Goal: Task Accomplishment & Management: Manage account settings

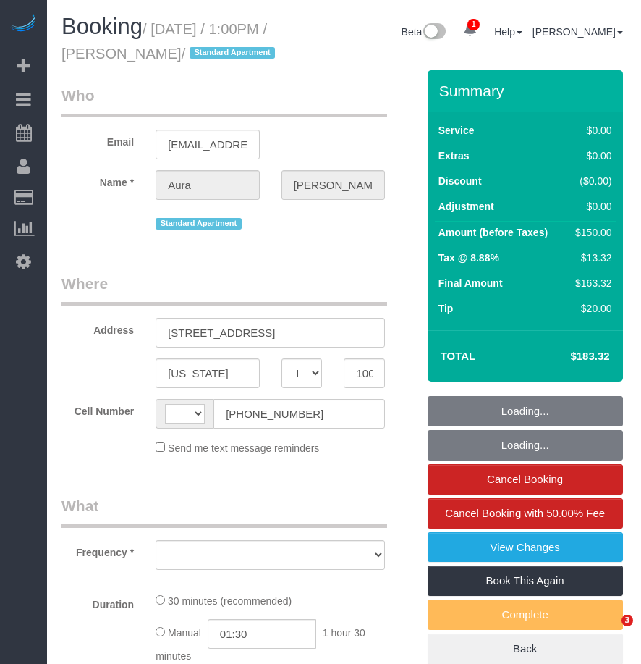
select select "NY"
select select "string:[GEOGRAPHIC_DATA]"
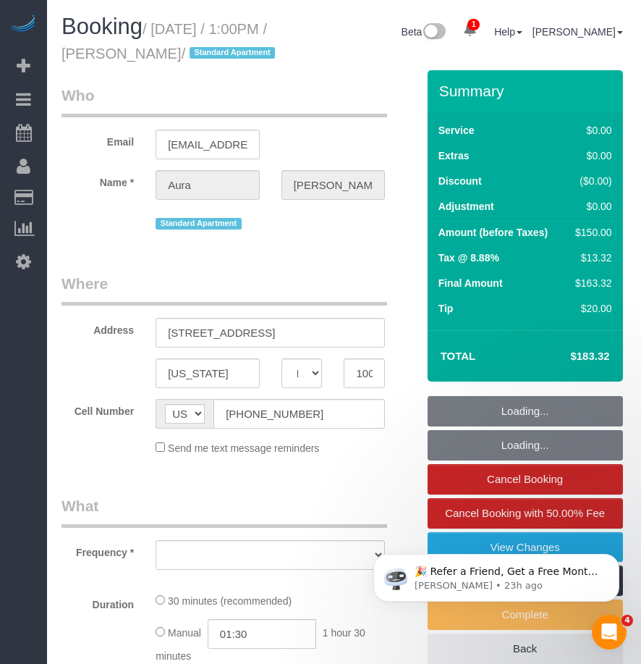
drag, startPoint x: 164, startPoint y: 32, endPoint x: 207, endPoint y: 49, distance: 45.8
click at [207, 49] on small "/ [DATE] / 1:00PM / [PERSON_NAME] / Standard Apartment" at bounding box center [171, 41] width 218 height 41
select select "object:633"
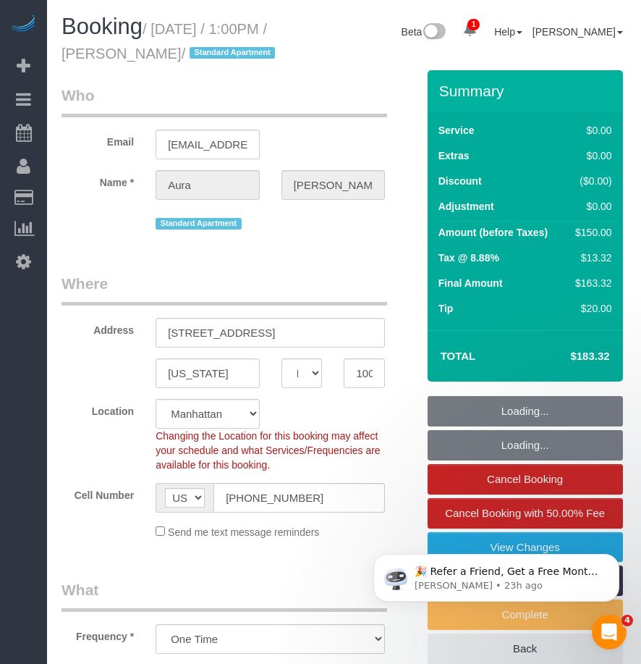
select select "string:stripe-pm_1RZV7c4VGloSiKo7q4D7Wb4X"
select select "spot1"
select select "number:56"
select select "number:73"
select select "number:15"
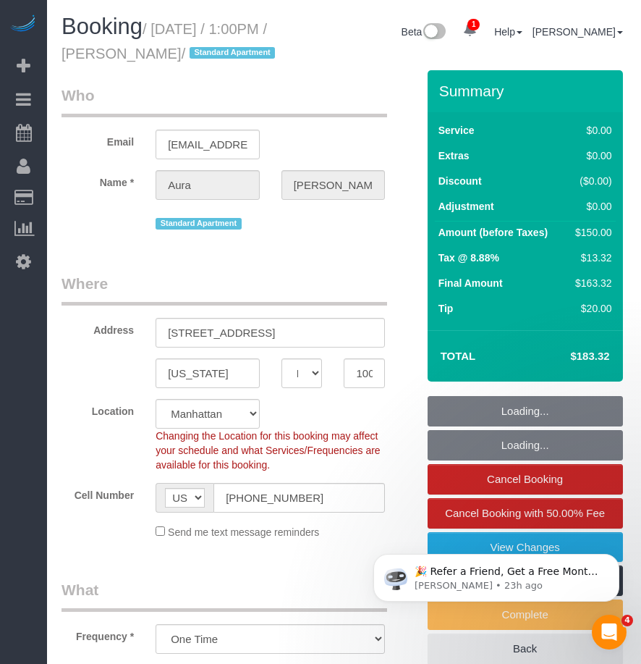
select select "number:7"
drag, startPoint x: 207, startPoint y: 49, endPoint x: 158, endPoint y: 40, distance: 50.0
click at [157, 46] on small "/ August 22, 2025 / 1:00PM / Aura Salazar / Standard Apartment" at bounding box center [171, 41] width 218 height 41
select select "object:1305"
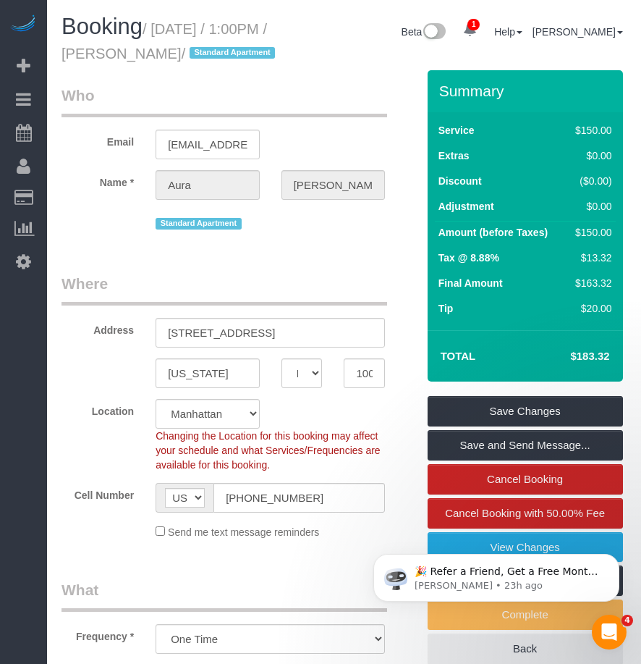
drag, startPoint x: 192, startPoint y: 43, endPoint x: 203, endPoint y: 49, distance: 13.3
click at [203, 49] on small "/ August 22, 2025 / 1:00PM / Aura Salazar / Standard Apartment" at bounding box center [171, 41] width 218 height 41
click at [207, 51] on small "/ August 22, 2025 / 1:00PM / Aura Salazar / Standard Apartment" at bounding box center [171, 41] width 218 height 41
click at [207, 54] on small "/ August 22, 2025 / 1:00PM / Aura Salazar / Standard Apartment" at bounding box center [171, 41] width 218 height 41
drag, startPoint x: 159, startPoint y: 25, endPoint x: 180, endPoint y: 38, distance: 24.7
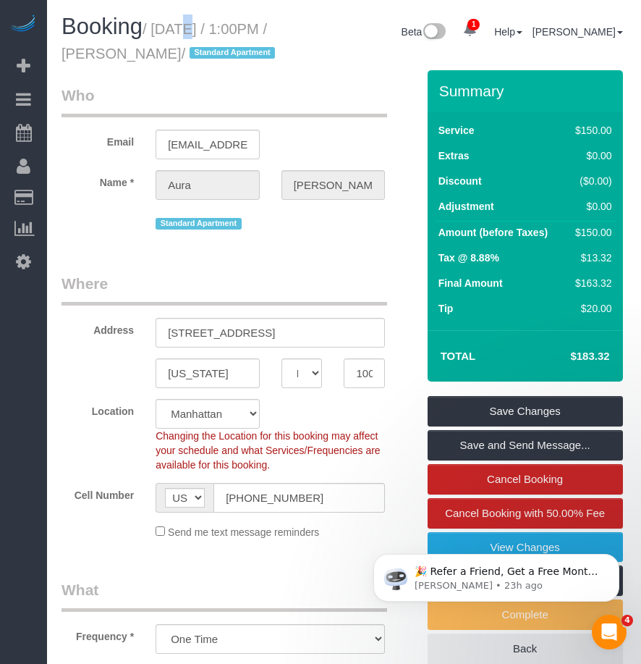
click at [176, 36] on small "/ August 22, 2025 / 1:00PM / Aura Salazar / Standard Apartment" at bounding box center [171, 41] width 218 height 41
drag, startPoint x: 180, startPoint y: 38, endPoint x: 345, endPoint y: 77, distance: 169.6
click at [345, 70] on div "Booking / August 22, 2025 / 1:00PM / Aura Salazar / Standard Apartment Beta 1 Y…" at bounding box center [344, 42] width 587 height 56
drag, startPoint x: 156, startPoint y: 28, endPoint x: 205, endPoint y: 49, distance: 53.1
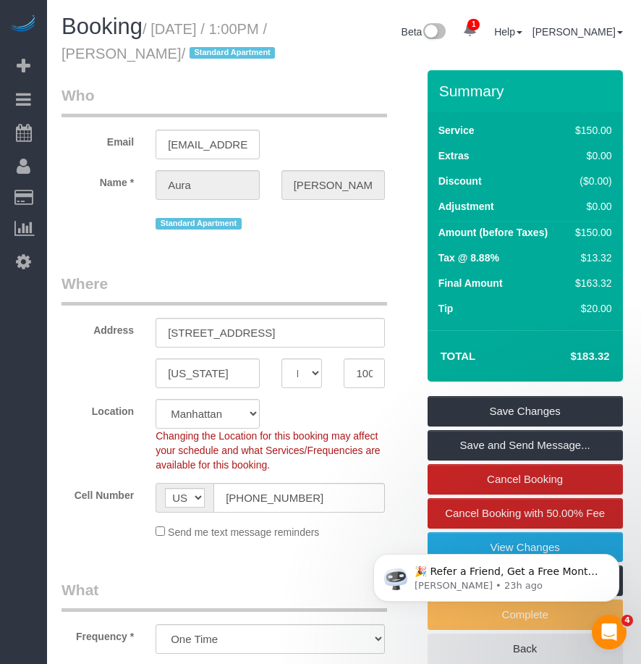
click at [206, 49] on small "/ August 22, 2025 / 1:00PM / Aura Salazar / Standard Apartment" at bounding box center [171, 41] width 218 height 41
copy small "August 22, 2025 / 1:00PM / Aura Salazar"
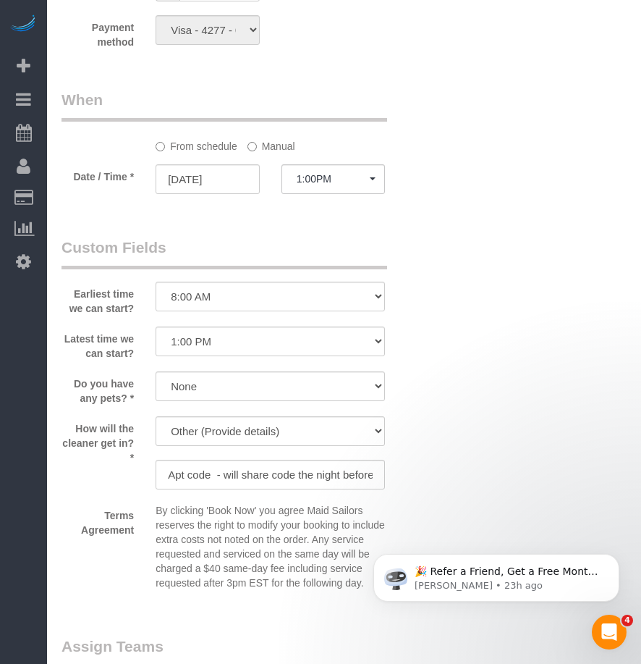
scroll to position [1665, 0]
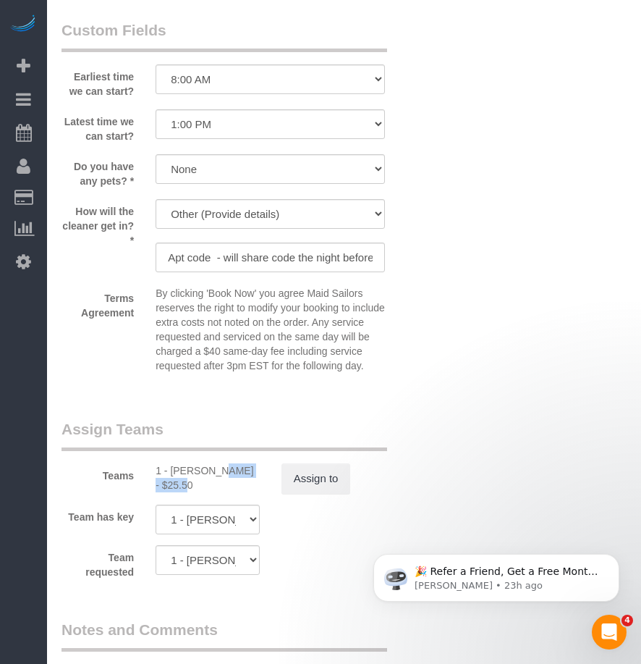
drag, startPoint x: 170, startPoint y: 494, endPoint x: 233, endPoint y: 498, distance: 63.1
click at [235, 492] on div "1 - Hassanatou Diallo - $25.50" at bounding box center [208, 477] width 104 height 29
copy div "Hassanatou D"
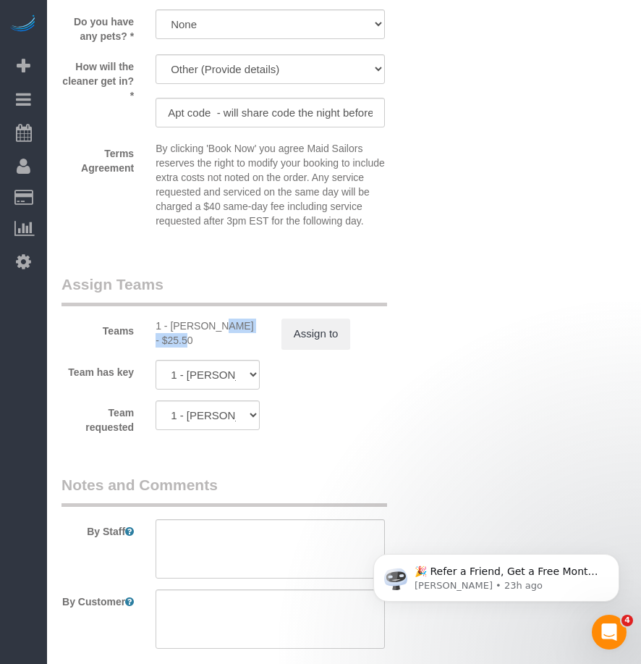
click at [189, 347] on div "1 - Hassanatou Diallo - $25.50" at bounding box center [208, 333] width 104 height 29
click at [205, 347] on div "1 - Hassanatou Diallo - $25.50" at bounding box center [208, 333] width 104 height 29
click at [180, 347] on div "1 - Hassanatou Diallo - $25.50" at bounding box center [208, 333] width 104 height 29
click at [185, 347] on div "1 - Hassanatou Diallo - $25.50" at bounding box center [208, 333] width 104 height 29
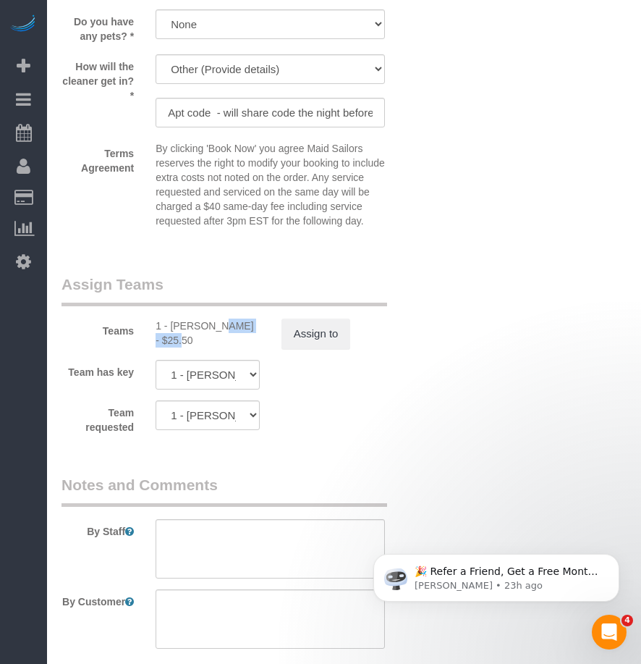
click at [185, 347] on div "1 - Hassanatou Diallo - $25.50" at bounding box center [208, 333] width 104 height 29
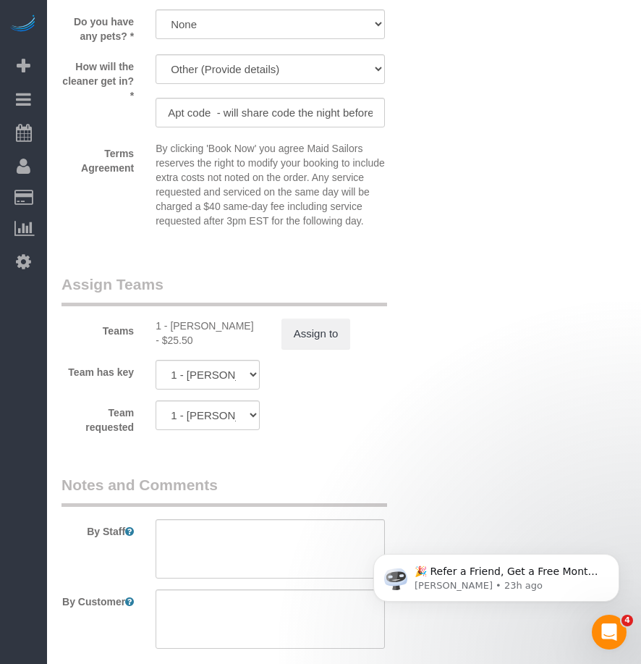
click at [180, 347] on div "1 - Hassanatou Diallo - $25.50" at bounding box center [208, 333] width 104 height 29
copy div "Hassanatou"
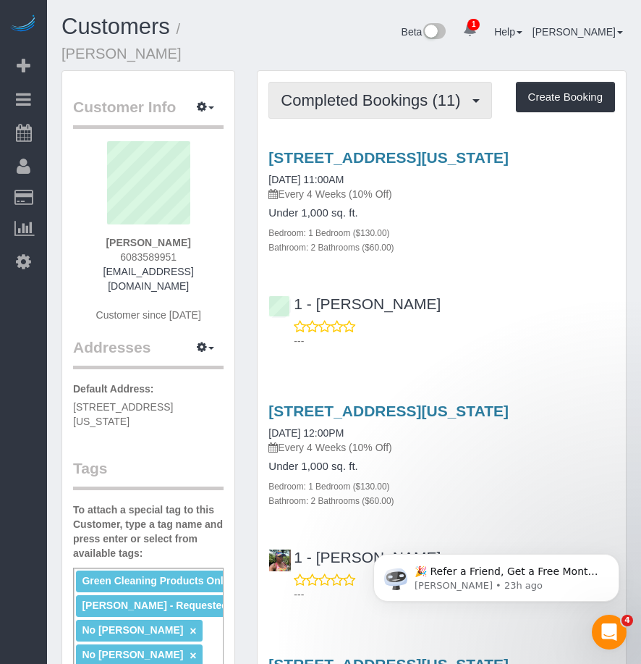
click at [334, 93] on button "Completed Bookings (11)" at bounding box center [380, 100] width 223 height 37
click at [332, 91] on span "Completed Bookings (11)" at bounding box center [374, 100] width 187 height 18
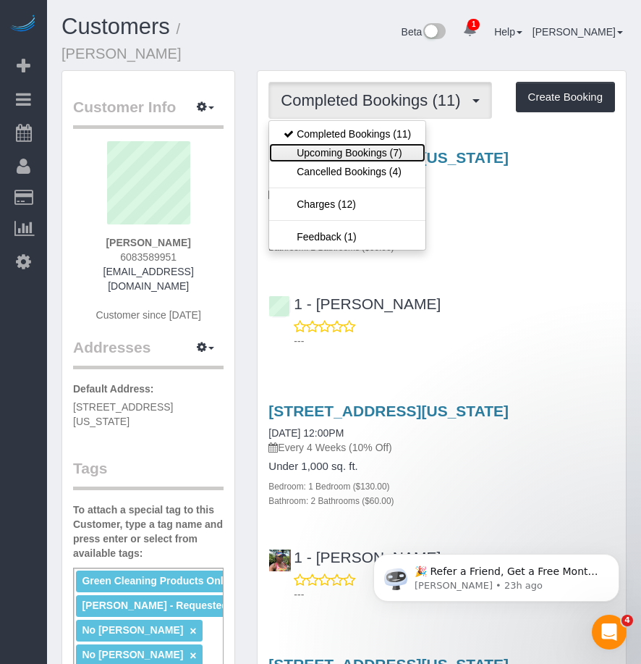
click at [323, 143] on link "Upcoming Bookings (7)" at bounding box center [347, 152] width 156 height 19
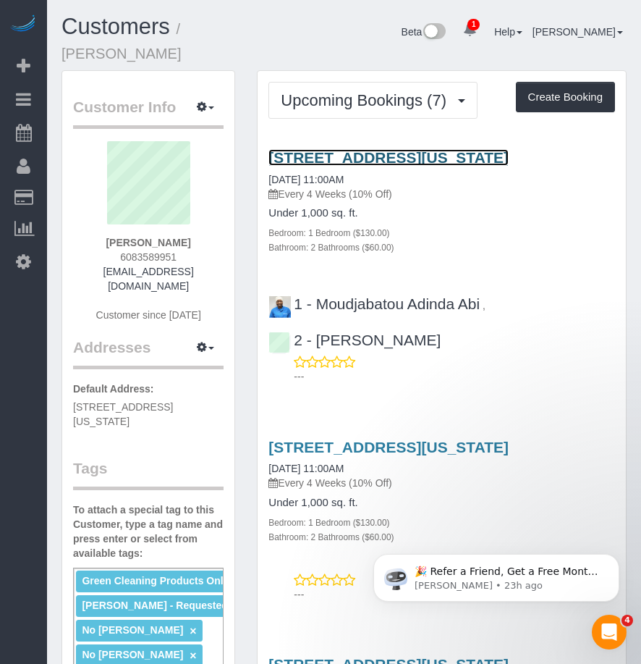
click at [302, 149] on link "505 West 37th Street, Apt 22e, New York, NY 10018" at bounding box center [389, 157] width 240 height 17
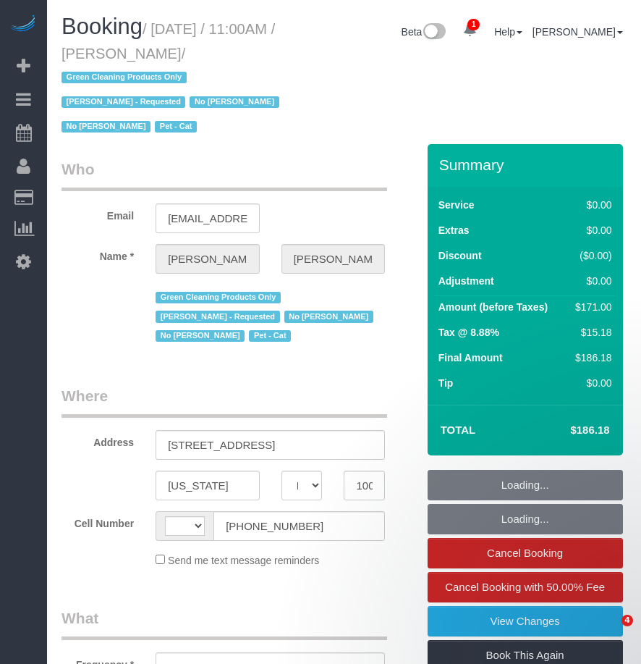
select select "NY"
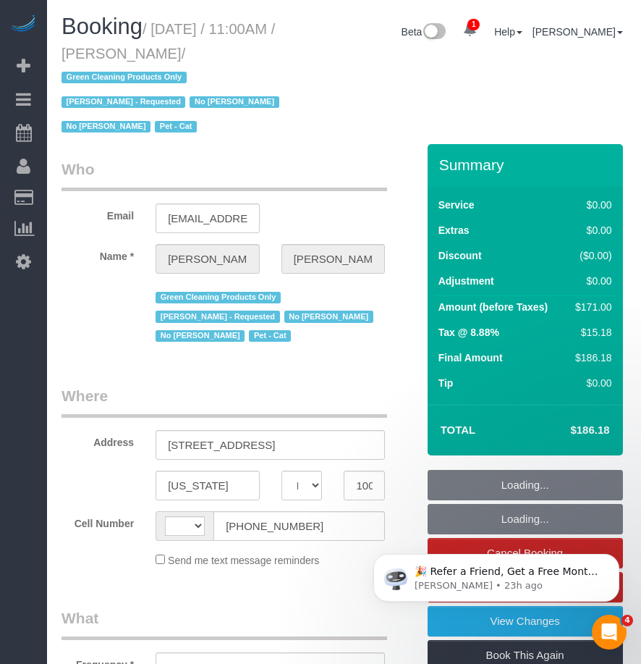
select select "string:US"
select select "number:89"
select select "number:90"
select select "number:14"
select select "number:5"
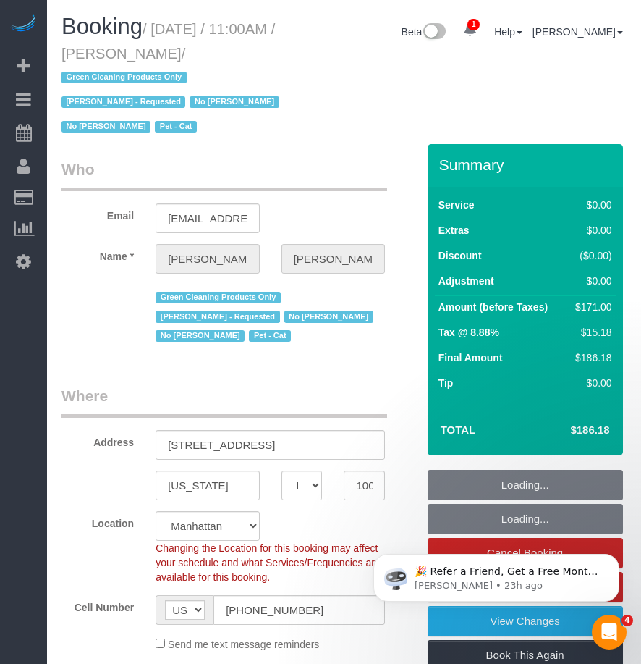
select select "object:800"
select select "string:stripe-pm_1N747P4VGloSiKo741cZNSX2"
click at [219, 46] on small "/ August 23, 2025 / 11:00AM / Carmen Tsang / Green Cleaning Products Only Nasta…" at bounding box center [173, 78] width 222 height 114
select select "object:804"
select select "1"
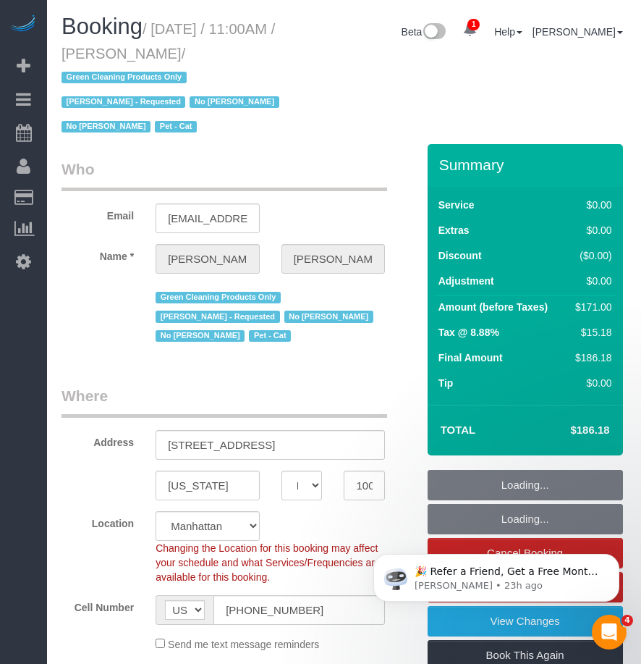
select select "2"
select select "spot1"
select select "1"
select select "2"
drag, startPoint x: 169, startPoint y: 30, endPoint x: 206, endPoint y: 48, distance: 40.8
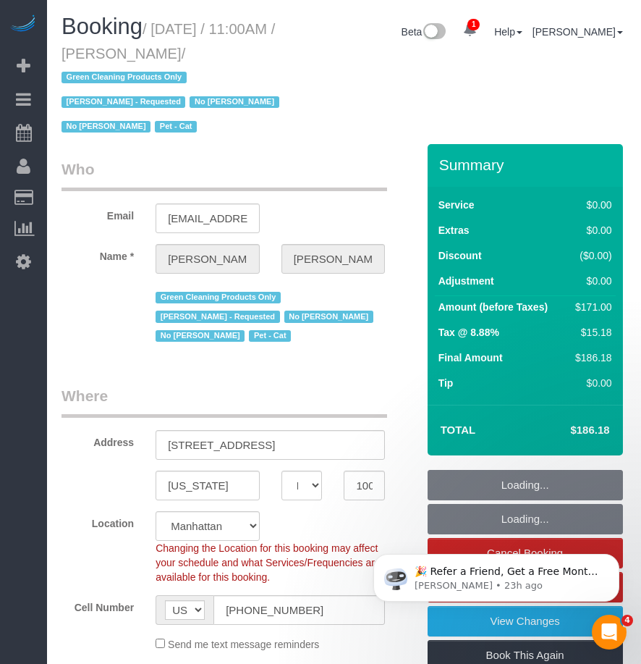
click at [208, 48] on small "/ August 23, 2025 / 11:00AM / Carmen Tsang / Green Cleaning Products Only Nasta…" at bounding box center [173, 78] width 222 height 114
drag, startPoint x: 206, startPoint y: 48, endPoint x: 156, endPoint y: 31, distance: 52.7
click at [156, 31] on small "/ August 23, 2025 / 11:00AM / Carmen Tsang / Green Cleaning Products Only Nasta…" at bounding box center [173, 78] width 222 height 114
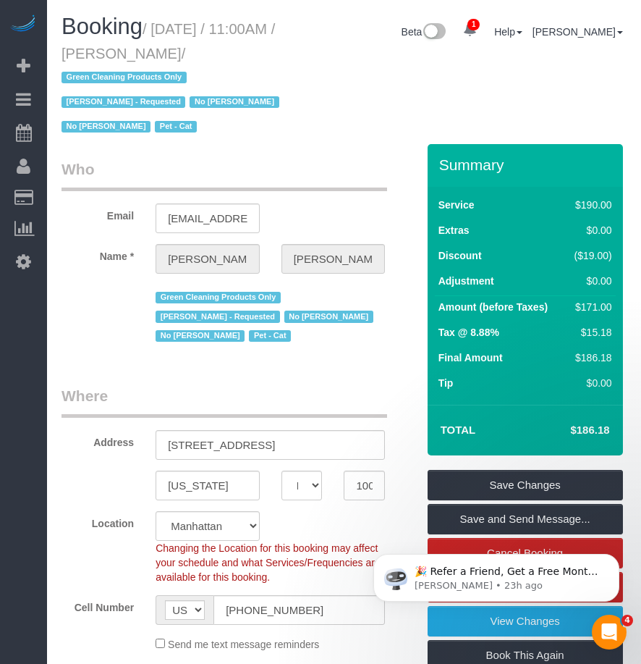
drag, startPoint x: 159, startPoint y: 26, endPoint x: 226, endPoint y: 52, distance: 72.2
click at [226, 52] on small "/ August 23, 2025 / 11:00AM / Carmen Tsang / Green Cleaning Products Only Nasta…" at bounding box center [173, 78] width 222 height 114
copy small "August 23, 2025 / 11:00AM / Carmen Tsang"
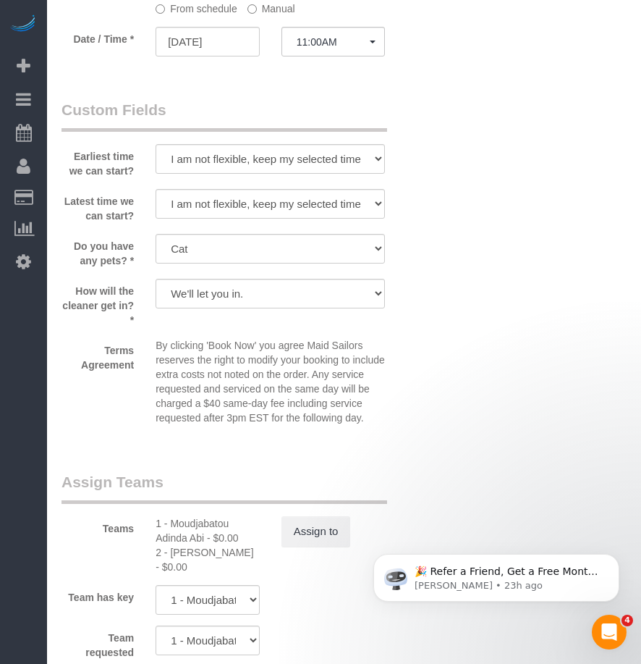
scroll to position [2099, 0]
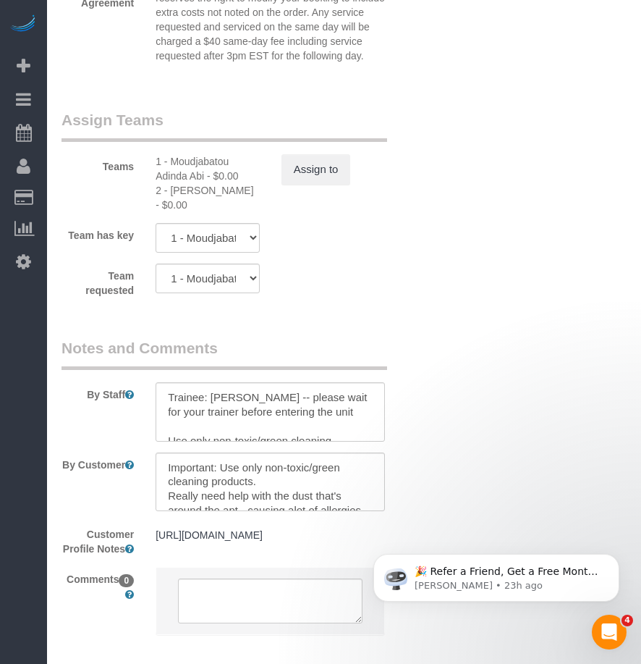
drag, startPoint x: 208, startPoint y: 161, endPoint x: 195, endPoint y: 161, distance: 12.3
click at [208, 161] on div "1 - Moudjabatou Adinda Abi - $0.00" at bounding box center [208, 168] width 104 height 29
click at [195, 161] on div "1 - Moudjabatou Adinda Abi - $0.00" at bounding box center [208, 168] width 104 height 29
copy div "Moudjabatou"
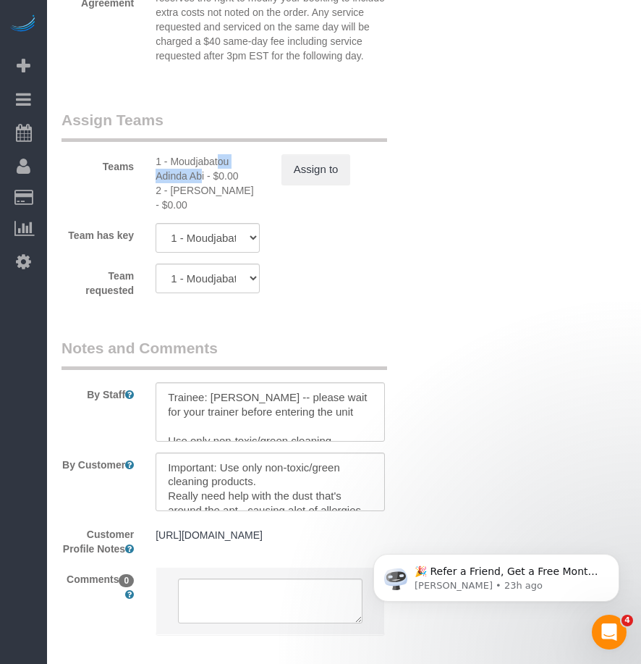
click at [186, 187] on div "2 - Guerline Piquant - $0.00" at bounding box center [208, 197] width 104 height 29
click at [177, 187] on div "2 - Guerline Piquant - $0.00" at bounding box center [208, 197] width 104 height 29
click at [183, 188] on div "2 - Guerline Piquant - $0.00" at bounding box center [208, 197] width 104 height 29
click at [181, 189] on div "2 - Guerline Piquant - $0.00" at bounding box center [208, 197] width 104 height 29
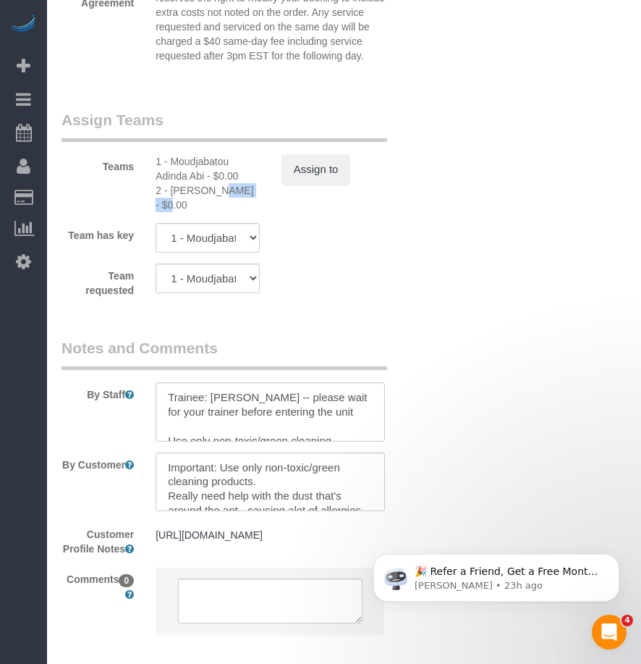
copy div "Guerline"
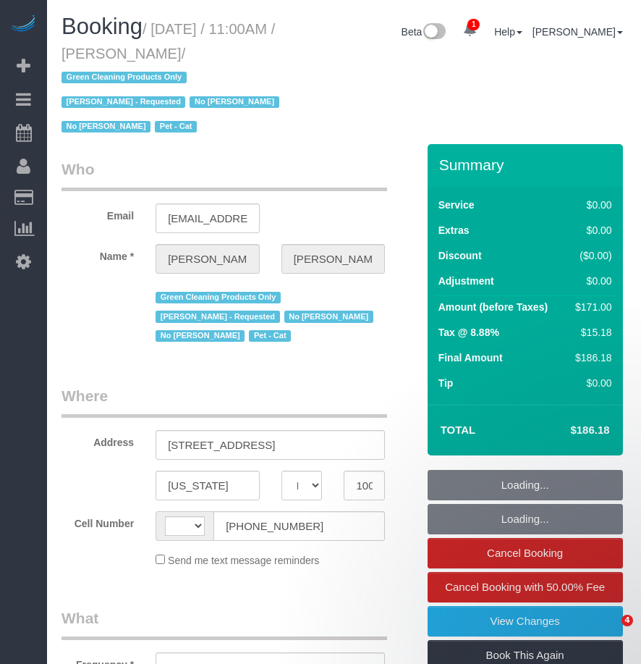
select select "NY"
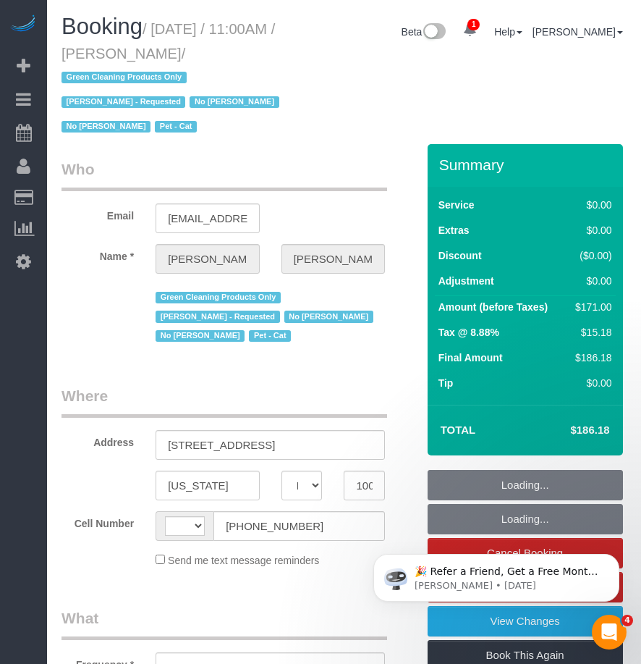
select select "1"
select select "2"
select select "string:[GEOGRAPHIC_DATA]"
select select "object:746"
select select "number:89"
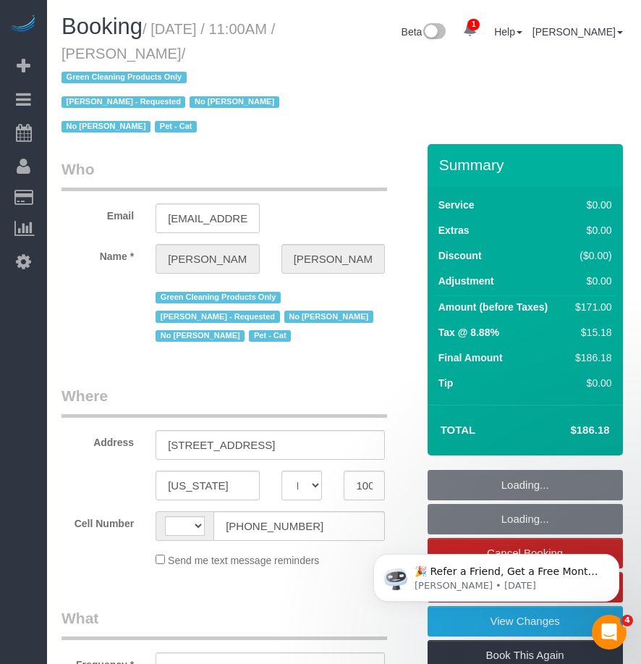
select select "number:90"
select select "number:14"
select select "number:5"
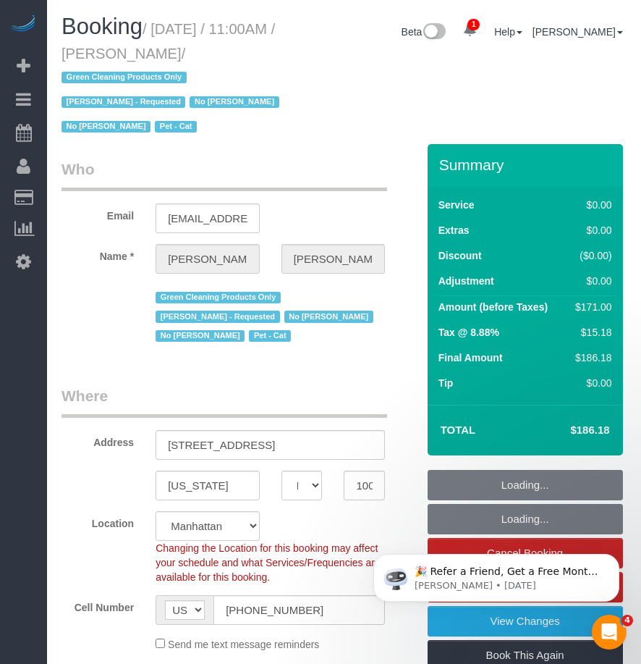
select select "spot1"
select select "object:1316"
select select "string:stripe-pm_1N747P4VGloSiKo741cZNSX2"
select select "1"
select select "2"
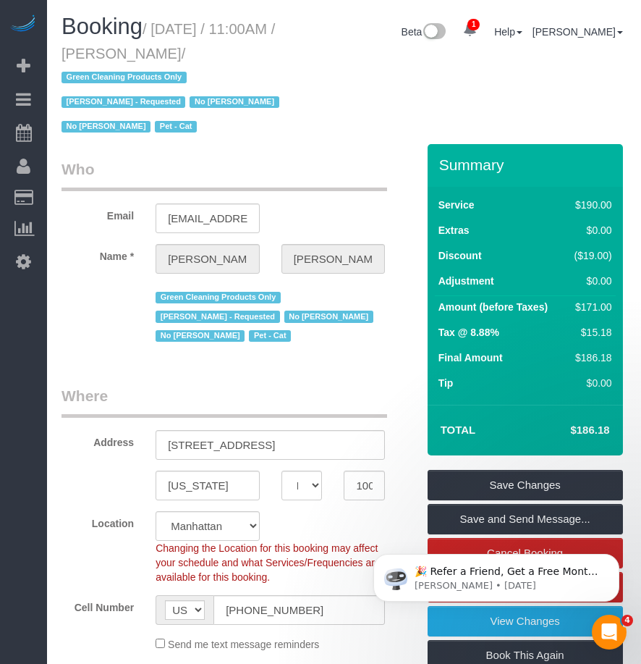
drag, startPoint x: 135, startPoint y: 56, endPoint x: 224, endPoint y: 51, distance: 89.2
click at [224, 51] on small "/ [DATE] / 11:00AM / [PERSON_NAME] / Green Cleaning Products Only [PERSON_NAME]…" at bounding box center [173, 78] width 222 height 114
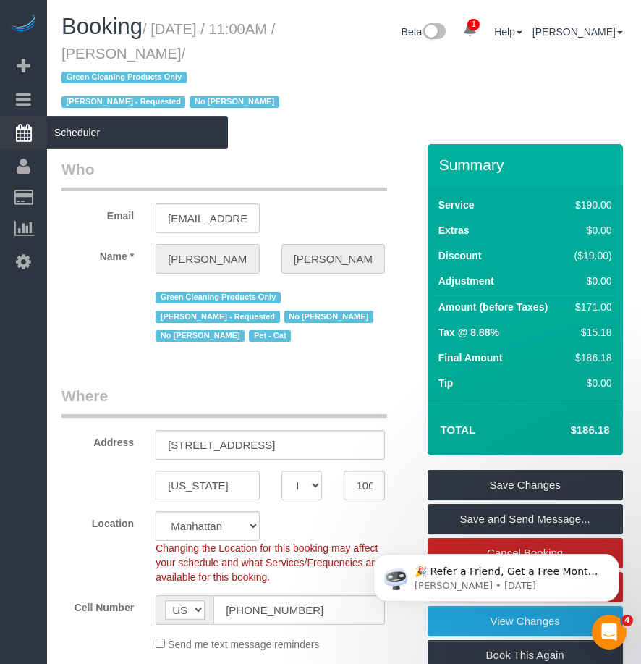
copy small "Carmen Tsang"
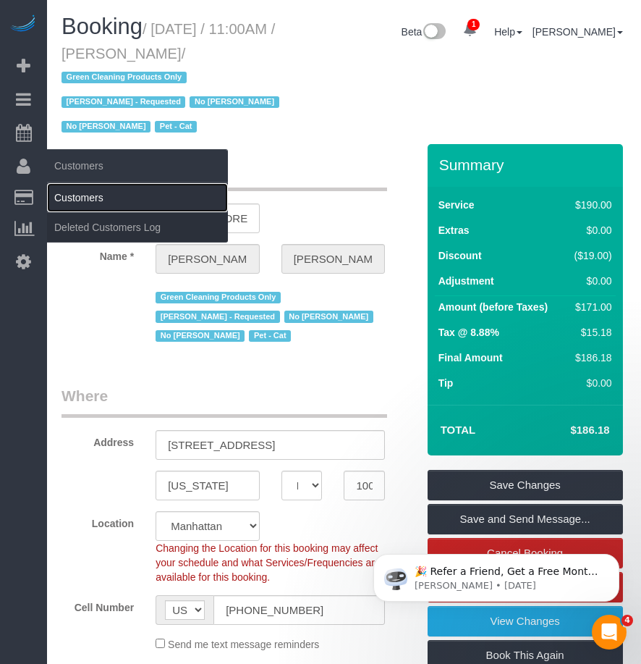
click at [67, 195] on link "Customers" at bounding box center [137, 197] width 181 height 29
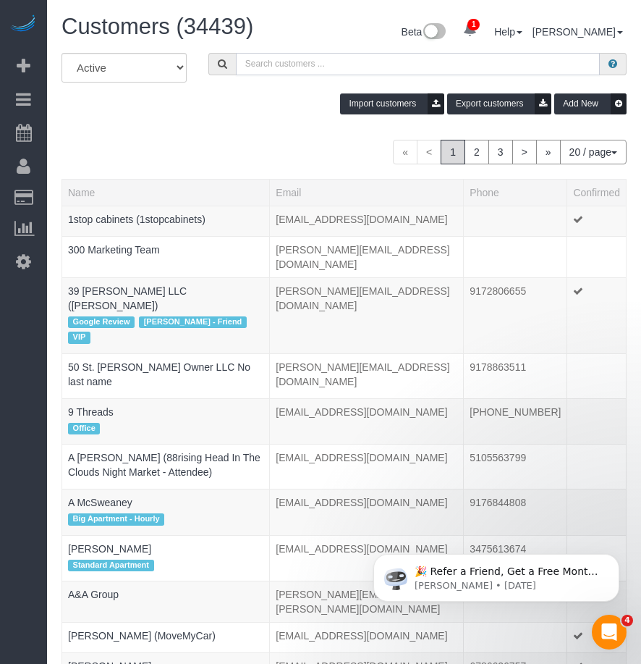
click at [305, 65] on input "text" at bounding box center [418, 64] width 364 height 22
paste input "Carmen Tsang"
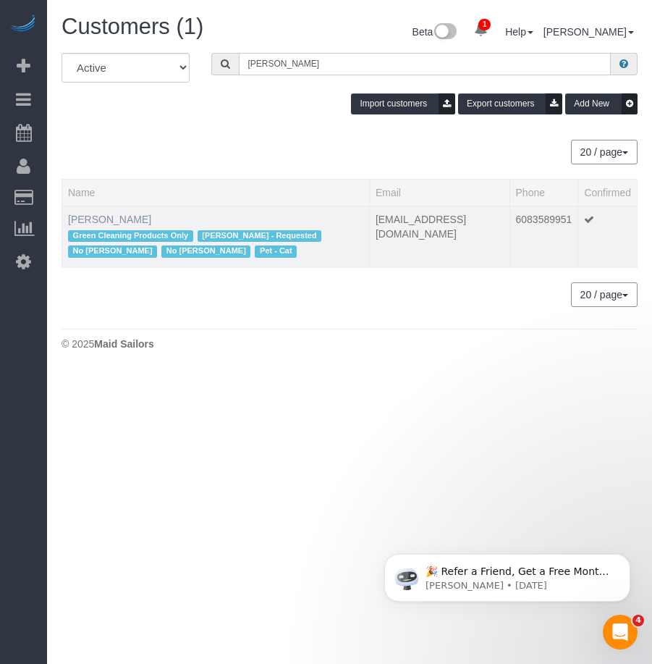
type input "Carmen Tsang"
click at [88, 219] on link "Carmen Tsang" at bounding box center [109, 220] width 83 height 12
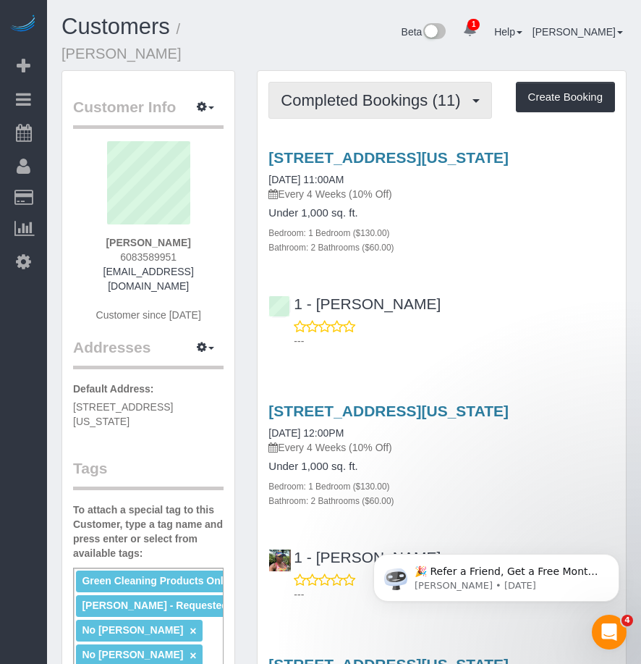
click at [388, 91] on span "Completed Bookings (11)" at bounding box center [374, 100] width 187 height 18
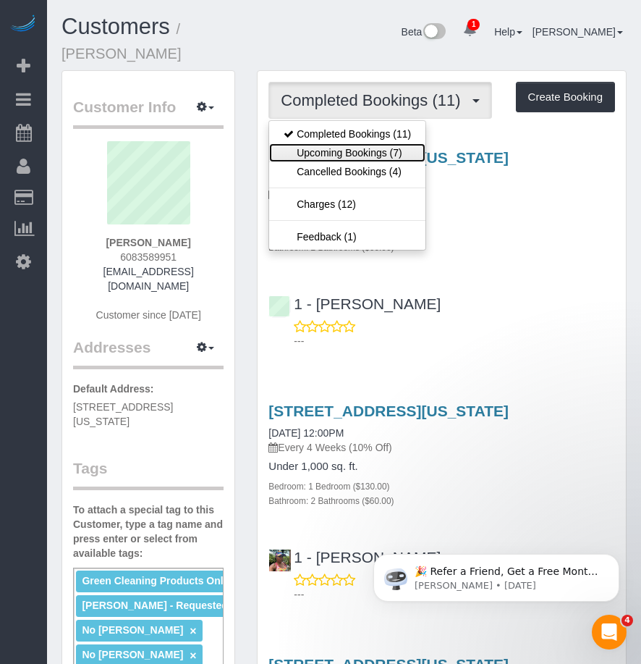
click at [319, 143] on link "Upcoming Bookings (7)" at bounding box center [347, 152] width 156 height 19
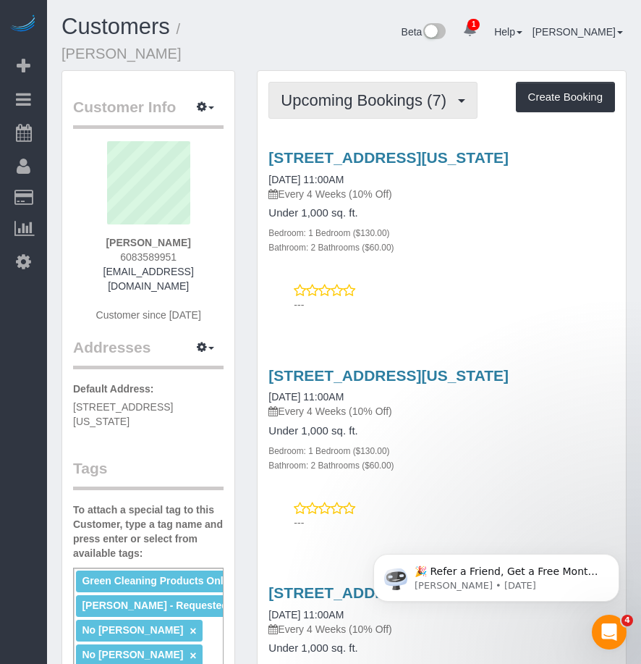
click at [389, 91] on span "Upcoming Bookings (7)" at bounding box center [367, 100] width 173 height 18
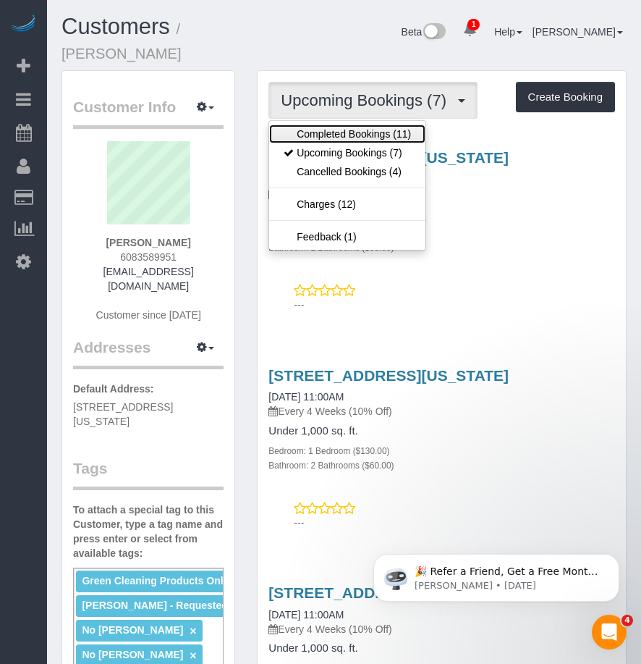
click at [339, 125] on link "Completed Bookings (11)" at bounding box center [347, 134] width 156 height 19
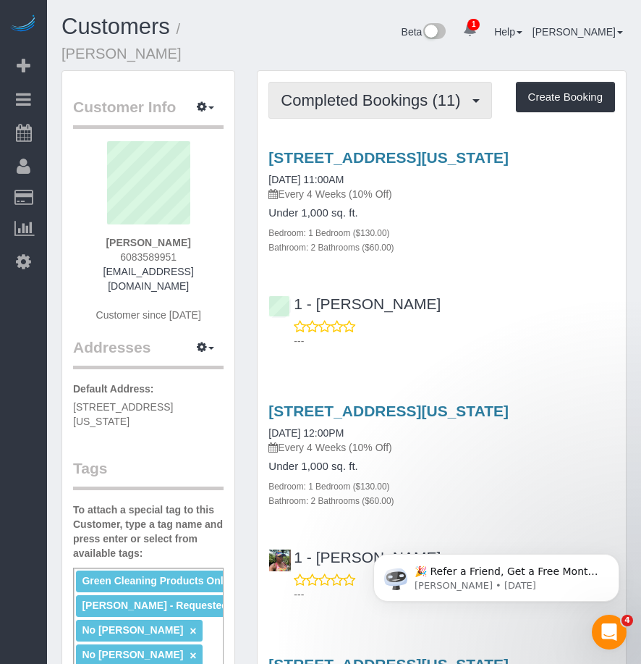
click at [373, 91] on span "Completed Bookings (11)" at bounding box center [374, 100] width 187 height 18
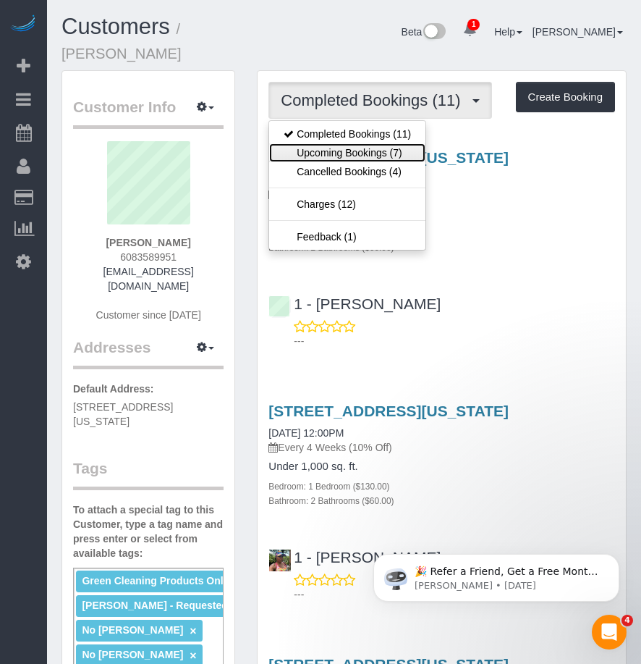
click at [328, 143] on link "Upcoming Bookings (7)" at bounding box center [347, 152] width 156 height 19
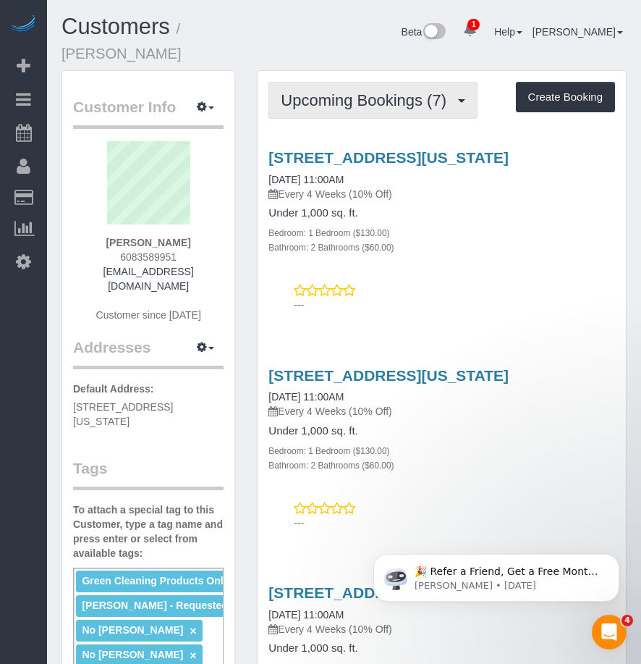
click at [401, 91] on span "Upcoming Bookings (7)" at bounding box center [367, 100] width 173 height 18
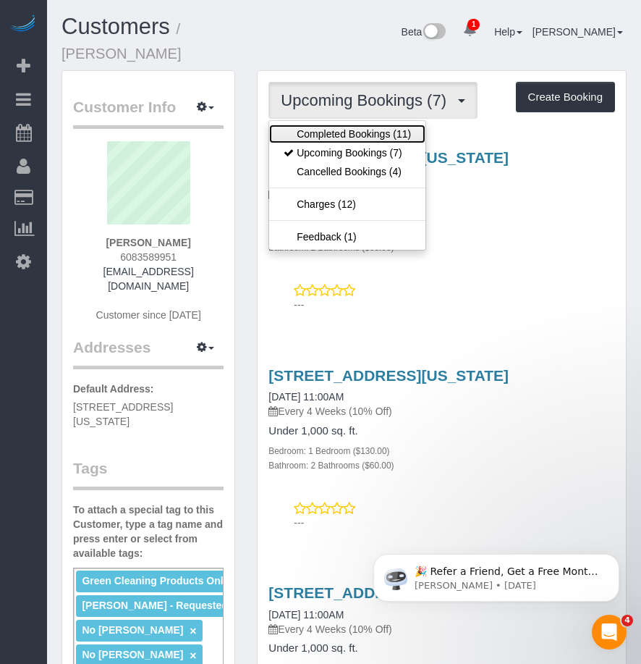
click at [346, 125] on link "Completed Bookings (11)" at bounding box center [347, 134] width 156 height 19
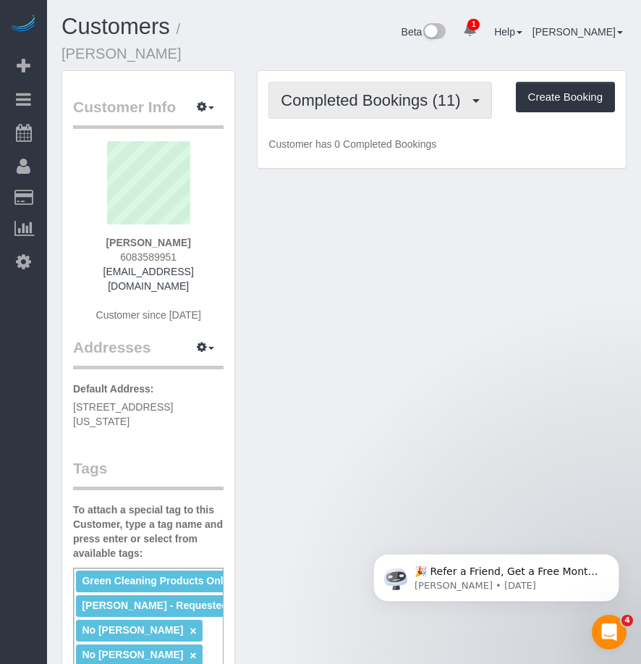
click at [347, 91] on span "Completed Bookings (11)" at bounding box center [374, 100] width 187 height 18
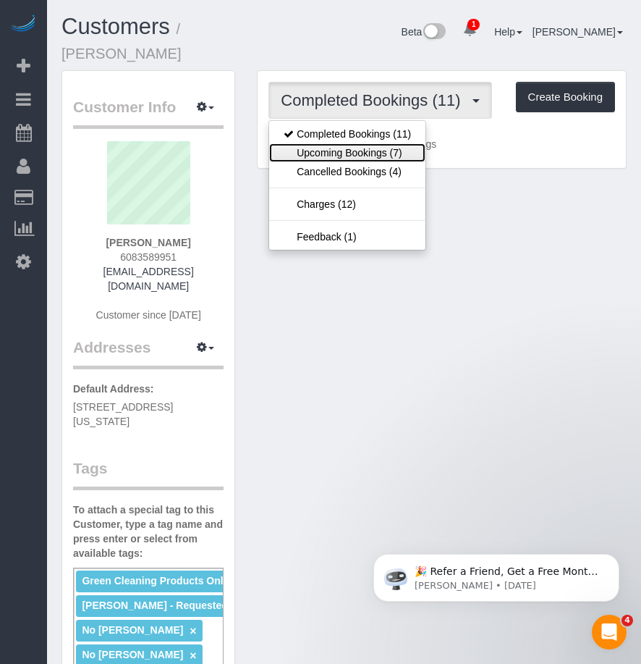
click at [336, 143] on link "Upcoming Bookings (7)" at bounding box center [347, 152] width 156 height 19
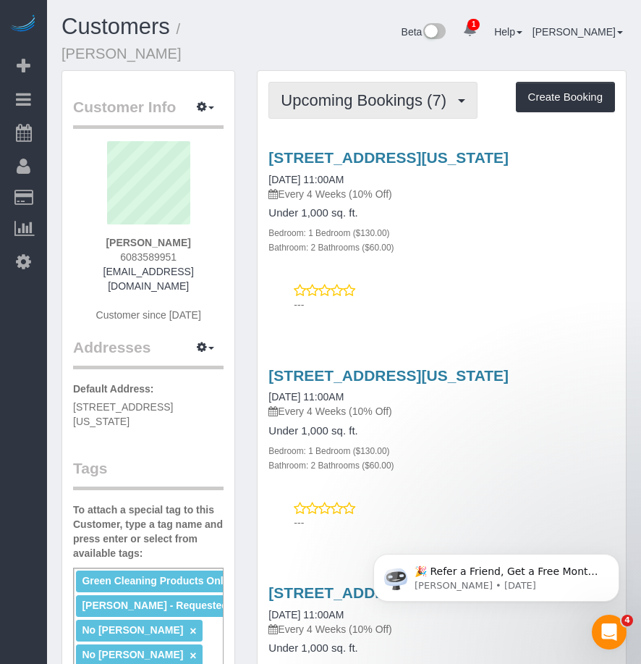
click at [320, 93] on button "Upcoming Bookings (7)" at bounding box center [373, 100] width 209 height 37
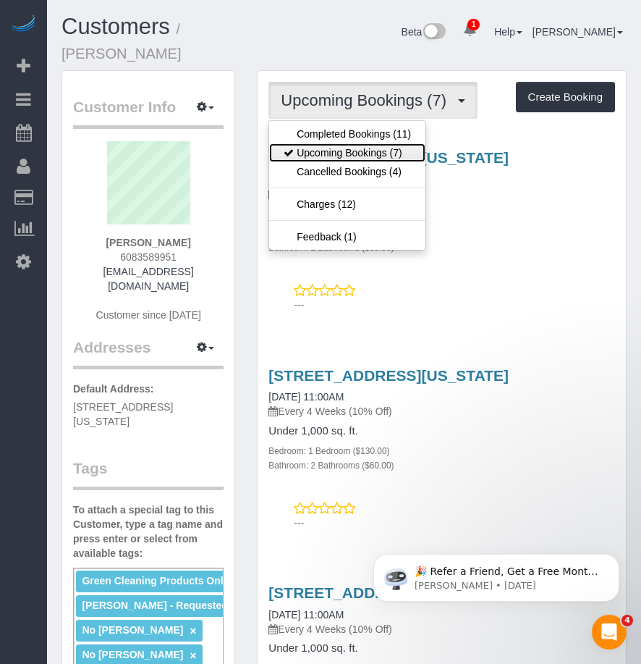
click at [325, 143] on link "Upcoming Bookings (7)" at bounding box center [347, 152] width 156 height 19
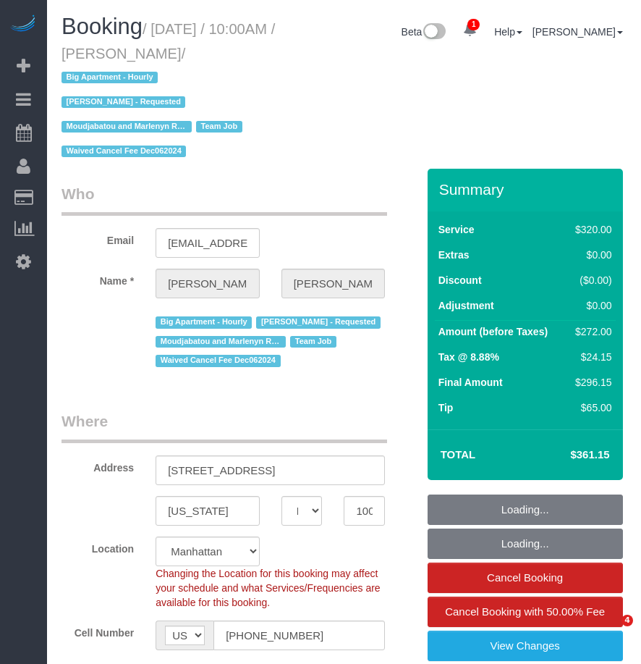
select select "NY"
select select "2"
select select "number:89"
select select "number:90"
select select "number:14"
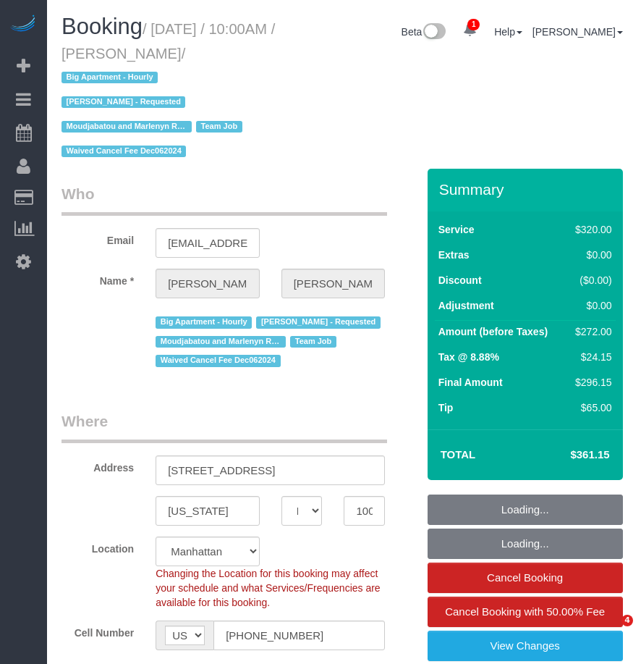
select select "number:5"
select select "object:1304"
select select "spot1"
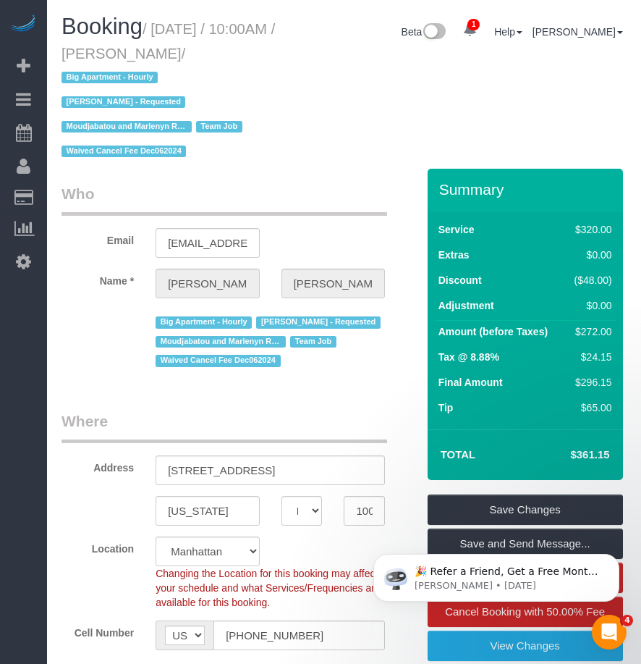
drag, startPoint x: 135, startPoint y: 53, endPoint x: 227, endPoint y: 54, distance: 91.9
click at [229, 53] on small "/ [DATE] / 10:00AM / [PERSON_NAME] / Big Apartment - Hourly [PERSON_NAME] - Req…" at bounding box center [169, 90] width 214 height 139
copy small "[PERSON_NAME]"
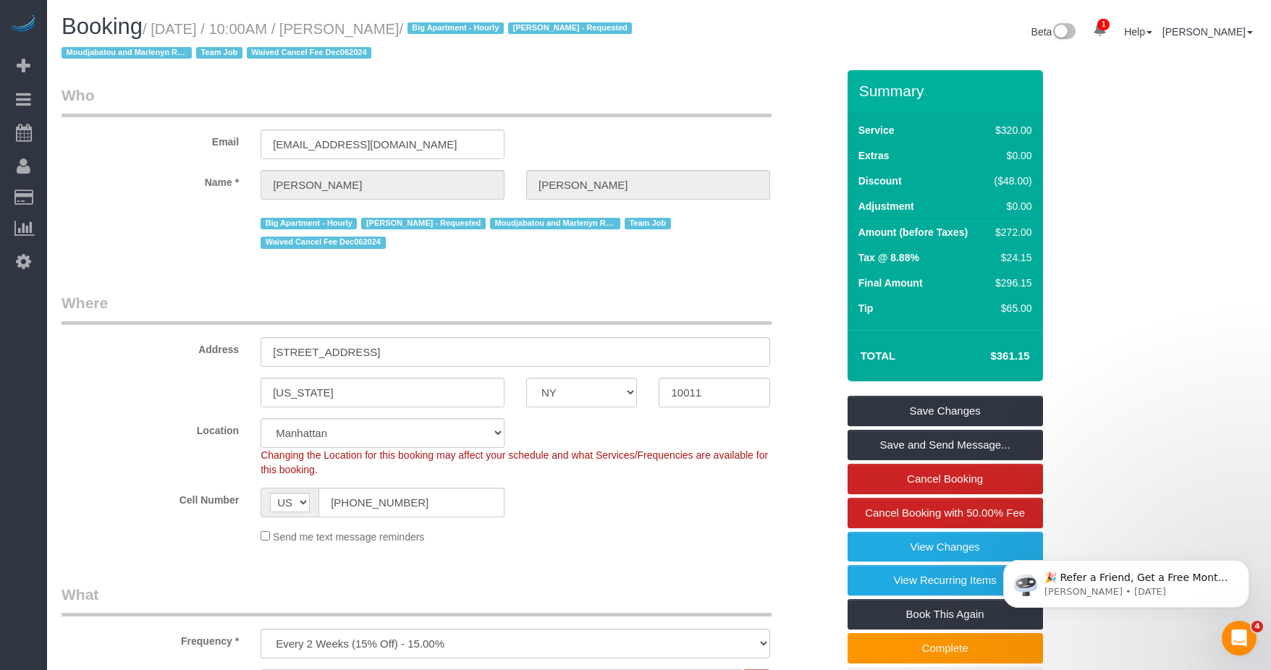
drag, startPoint x: 201, startPoint y: 30, endPoint x: 164, endPoint y: 30, distance: 37.6
click at [201, 30] on small "/ [DATE] / 10:00AM / [PERSON_NAME] / Big Apartment - Hourly [PERSON_NAME] - Req…" at bounding box center [349, 41] width 575 height 41
drag, startPoint x: 159, startPoint y: 30, endPoint x: 441, endPoint y: 40, distance: 281.8
click at [439, 27] on small "/ [DATE] / 10:00AM / [PERSON_NAME] / Big Apartment - Hourly [PERSON_NAME] - Req…" at bounding box center [349, 41] width 575 height 41
copy small "[DATE] / 10:00AM / [PERSON_NAME]"
